Goal: Task Accomplishment & Management: Use online tool/utility

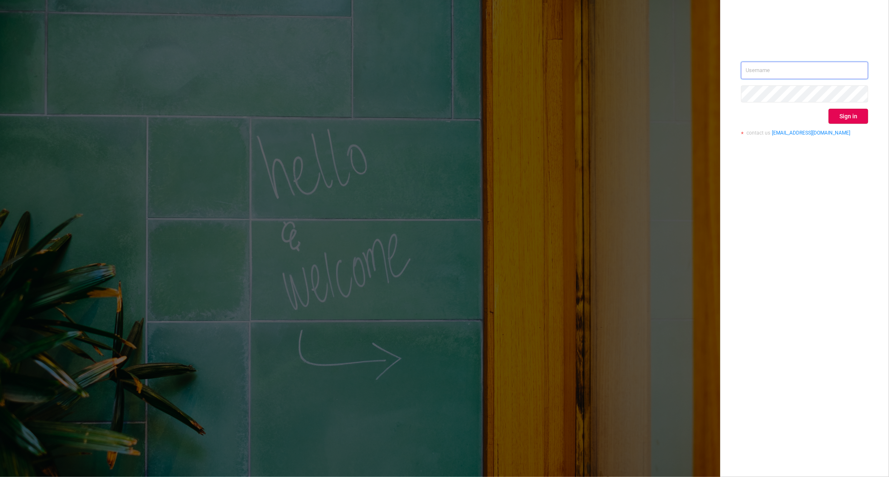
click at [780, 65] on input "text" at bounding box center [804, 71] width 127 height 18
type input "[PERSON_NAME][EMAIL_ADDRESS][DOMAIN_NAME]"
click at [851, 115] on button "Sign in" at bounding box center [849, 116] width 40 height 15
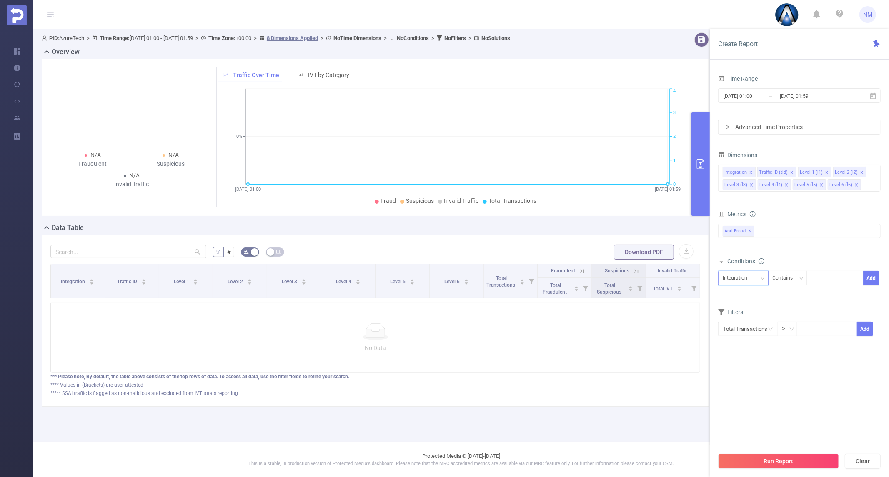
click at [755, 276] on div "Integration" at bounding box center [743, 278] width 41 height 14
click at [745, 319] on li "Level 1 (l1)" at bounding box center [743, 322] width 50 height 13
click at [843, 272] on div at bounding box center [835, 278] width 48 height 14
type input "22014"
click at [838, 295] on li "22014" at bounding box center [835, 295] width 57 height 13
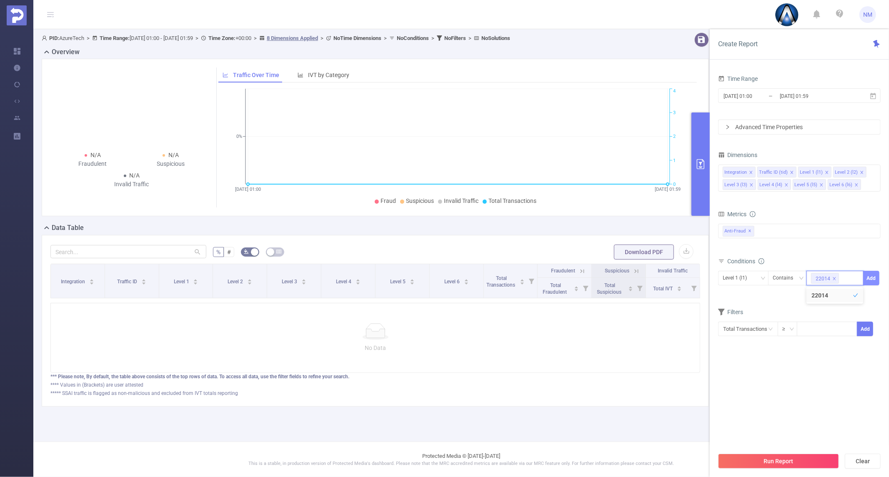
click at [872, 274] on button "Add" at bounding box center [871, 278] width 16 height 15
click at [780, 98] on input "[DATE] 01:59" at bounding box center [813, 95] width 68 height 11
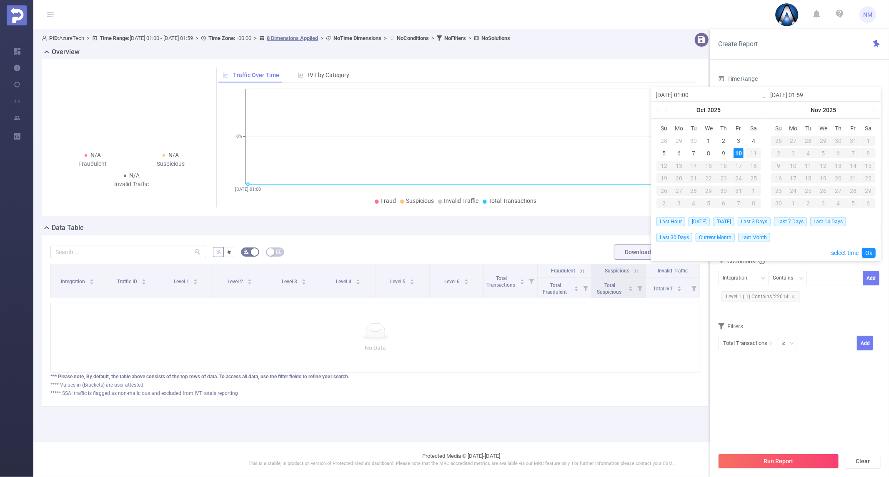
click at [702, 138] on td "1" at bounding box center [709, 141] width 15 height 13
click at [733, 153] on td "10" at bounding box center [738, 153] width 15 height 13
type input "[DATE] 01:00"
click at [866, 248] on link "Ok" at bounding box center [869, 253] width 14 height 10
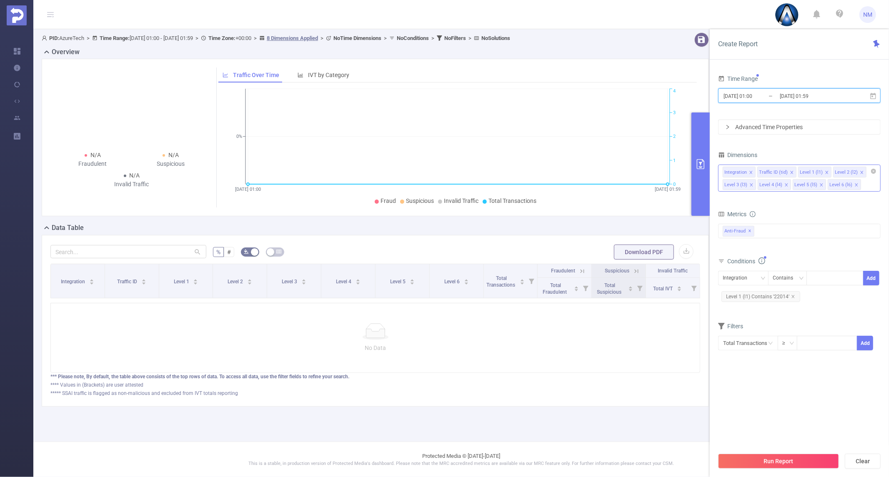
click at [751, 171] on icon "icon: close" at bounding box center [751, 172] width 4 height 4
click at [755, 172] on icon "icon: close" at bounding box center [757, 172] width 4 height 4
click at [785, 174] on icon "icon: close" at bounding box center [787, 172] width 4 height 5
click at [820, 173] on icon "icon: close" at bounding box center [822, 172] width 4 height 4
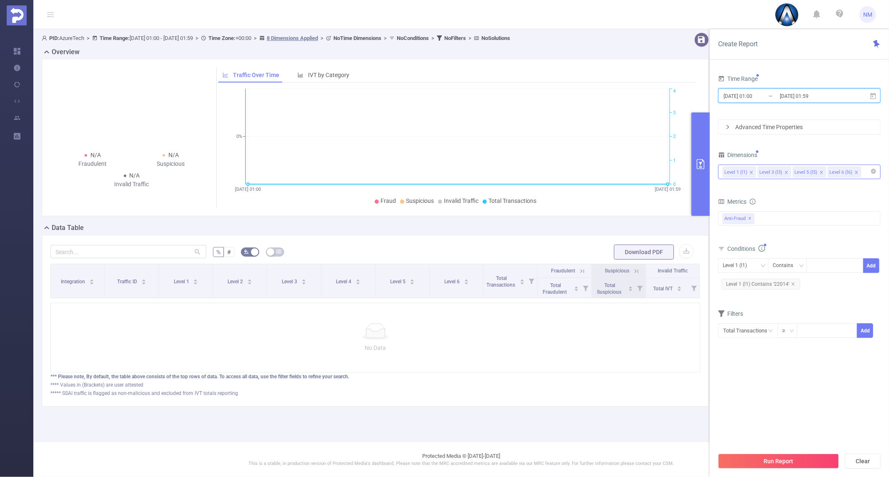
click at [820, 173] on icon "icon: close" at bounding box center [822, 172] width 4 height 4
click at [780, 459] on button "Run Report" at bounding box center [778, 461] width 121 height 15
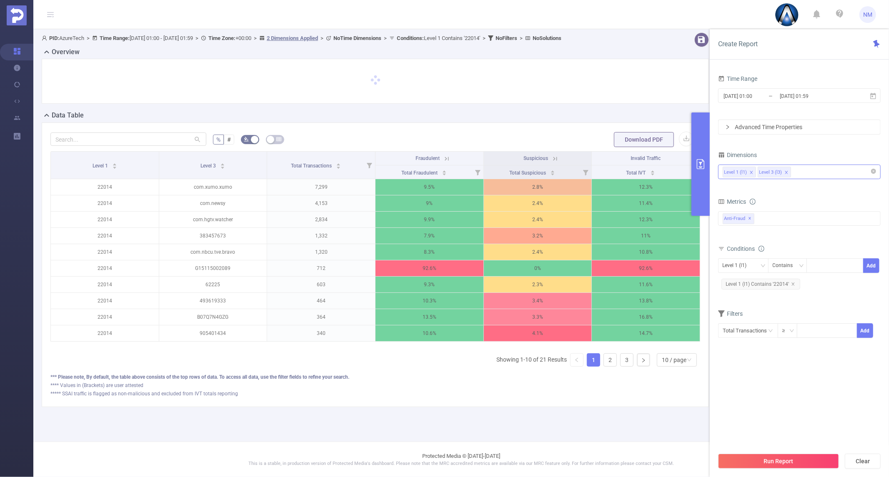
click at [622, 374] on div "Level 1 Level 3 Total Transactions Fraudulent Suspicious Invalid Traffic Total …" at bounding box center [375, 262] width 650 height 222
click at [585, 424] on div "PID: AzureTech > Time Range: [DATE] 01:00 - [DATE] 01:59 > Time Zone: +00:00 > …" at bounding box center [378, 226] width 691 height 395
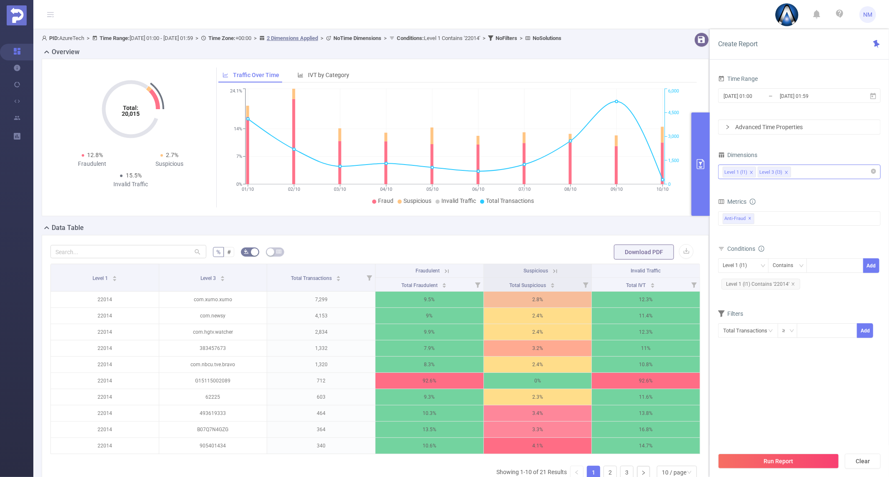
click at [698, 168] on icon "primary" at bounding box center [701, 164] width 10 height 10
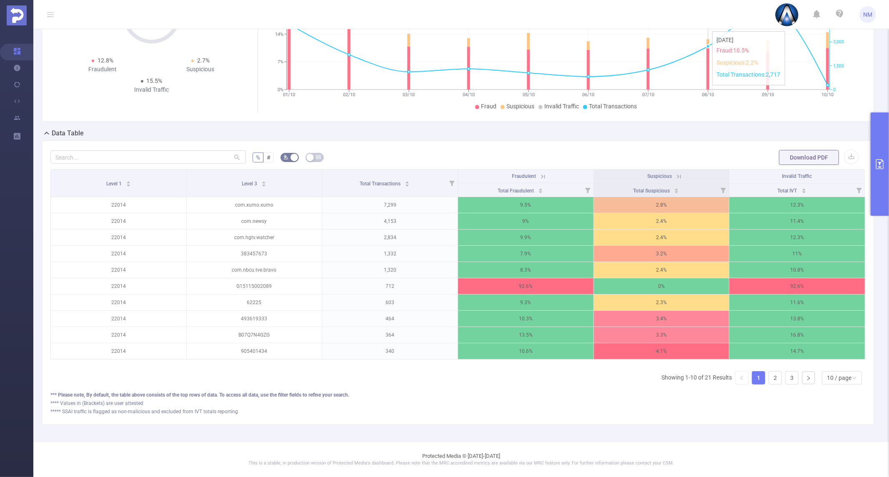
scroll to position [102, 0]
click at [673, 416] on div "% # Download PDF Level 1 Level 3 Total Transactions Fraudulent Suspicious Inval…" at bounding box center [458, 282] width 832 height 285
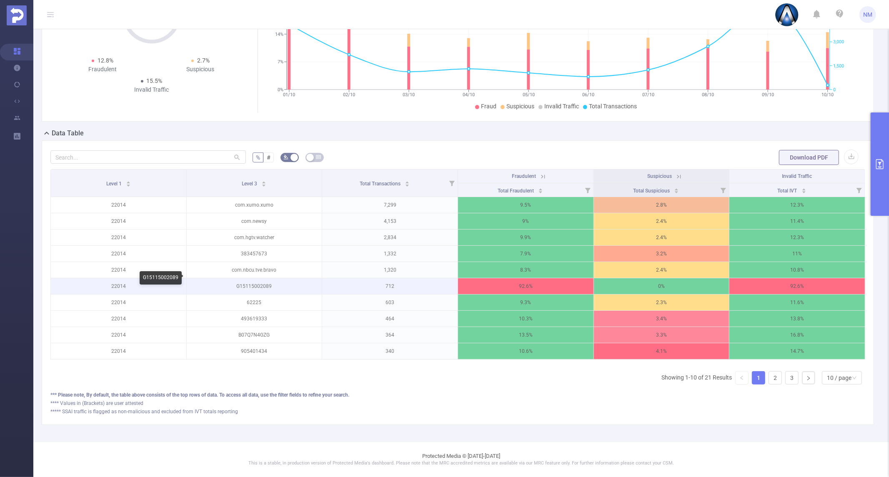
click at [258, 283] on p "G15115002089" at bounding box center [254, 286] width 135 height 16
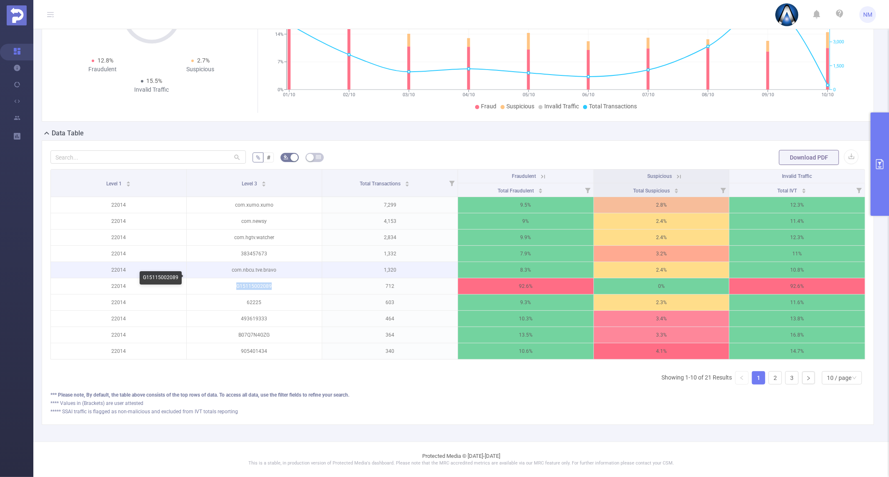
copy p "G15115002089"
